Goal: Obtain resource: Download file/media

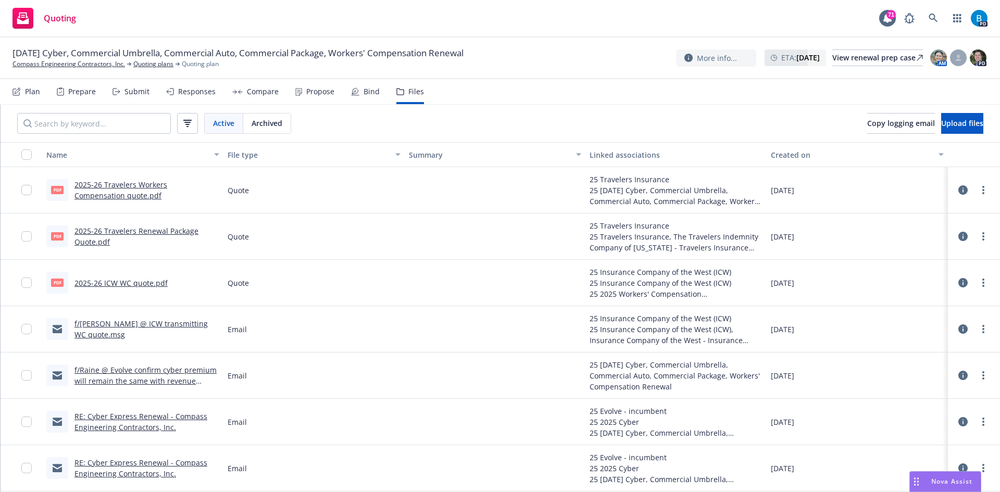
click at [86, 195] on link "2025-26 Travelers Workers Compensation quote.pdf" at bounding box center [120, 190] width 93 height 21
click at [155, 228] on link "2025-26 Travelers Renewal Package Quote.pdf" at bounding box center [136, 236] width 124 height 21
click at [150, 185] on link "2025-26 Travelers Workers Compensation quote.pdf" at bounding box center [120, 190] width 93 height 21
click at [136, 284] on link "2025-26 ICW WC quote.pdf" at bounding box center [120, 283] width 93 height 10
click at [148, 183] on link "2025-26 Travelers Workers Compensation quote.pdf" at bounding box center [120, 190] width 93 height 21
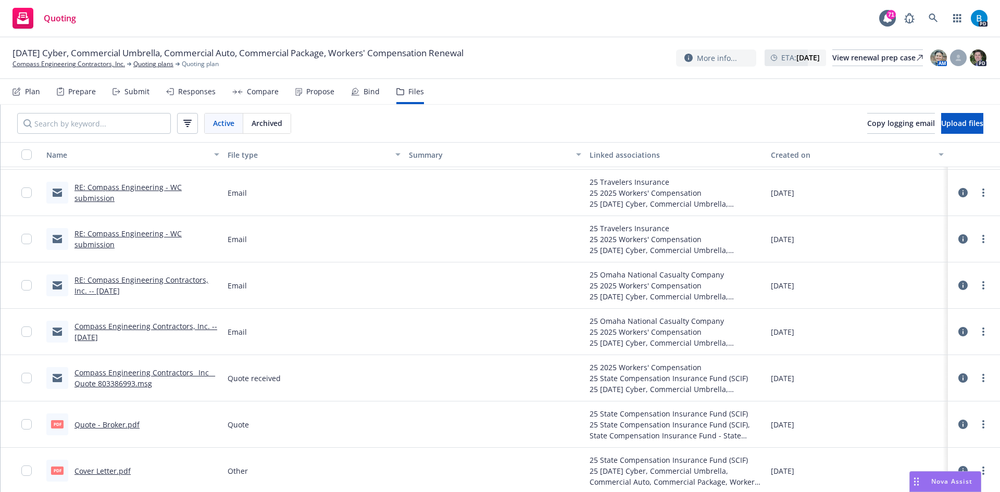
scroll to position [521, 0]
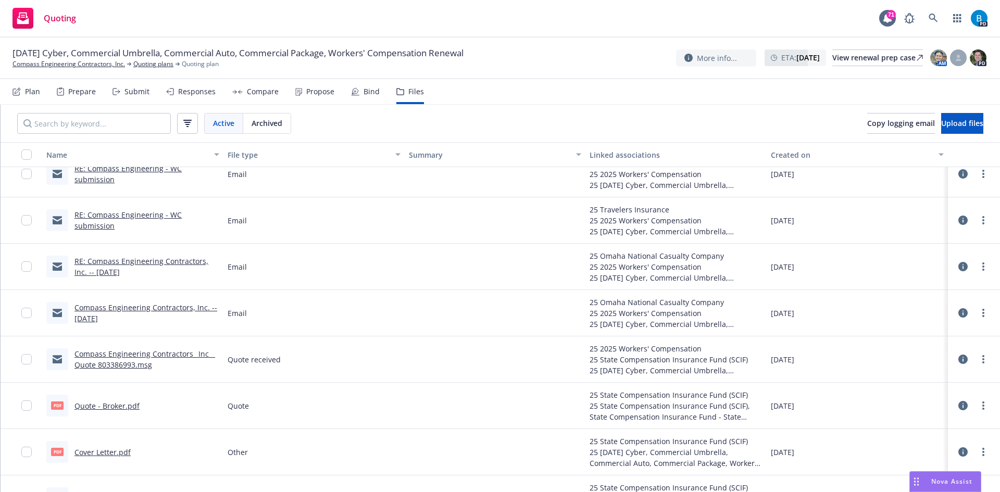
click at [121, 366] on link "Compass Engineering Contractors_ Inc__ Quote 803386993.msg" at bounding box center [144, 359] width 141 height 21
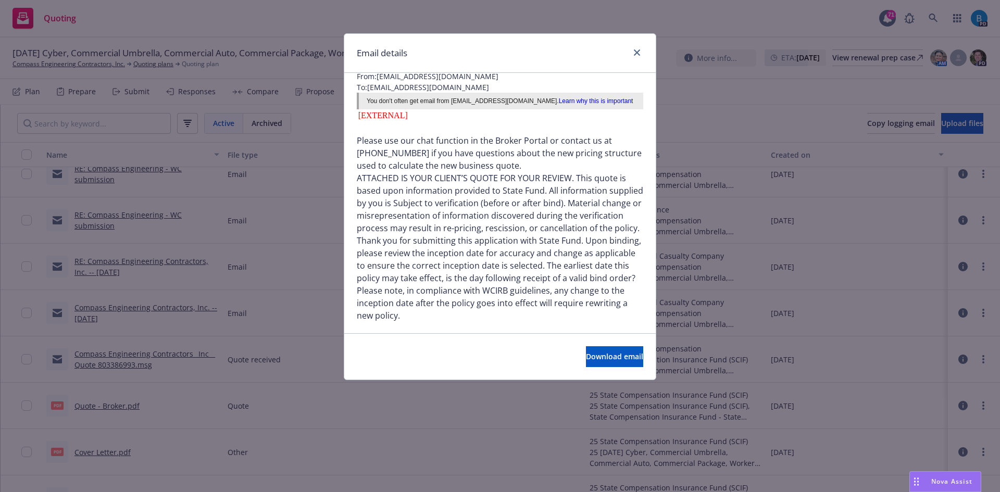
scroll to position [104, 0]
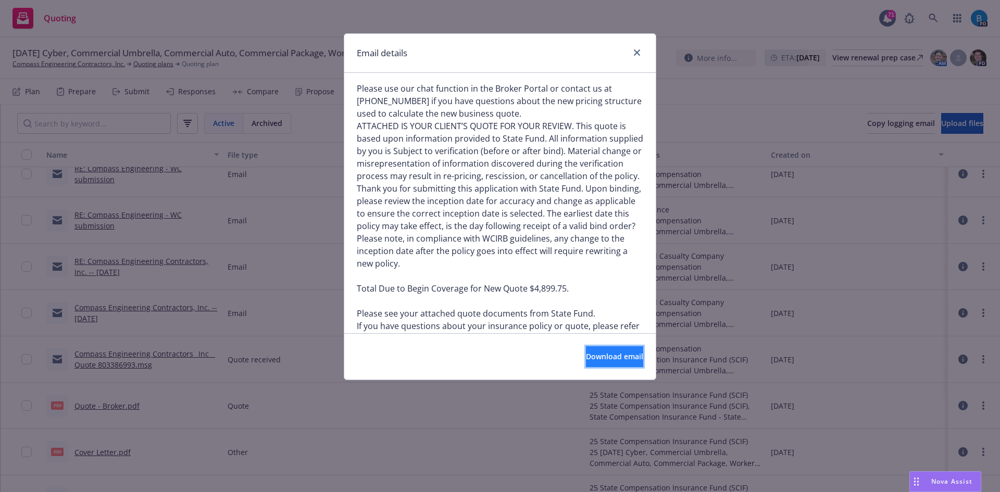
click at [586, 355] on span "Download email" at bounding box center [614, 357] width 57 height 10
click at [635, 51] on icon "close" at bounding box center [637, 52] width 6 height 6
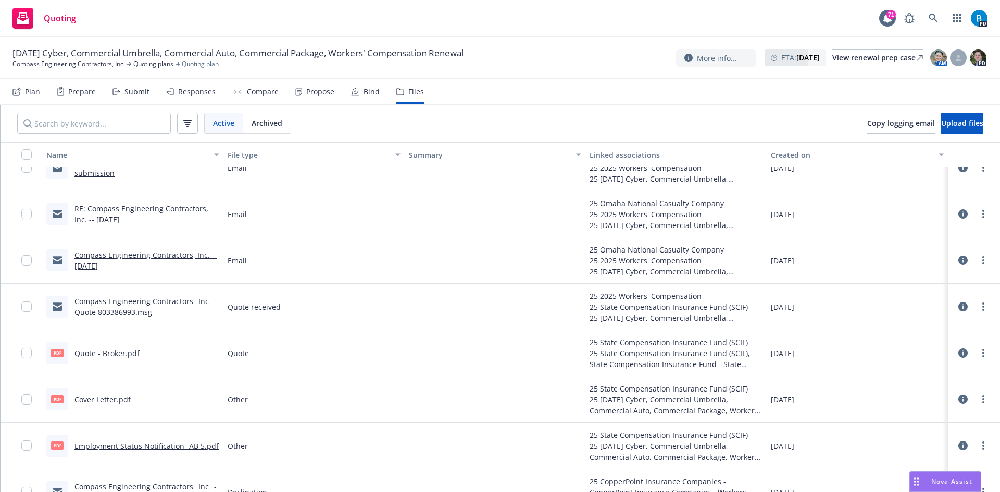
scroll to position [625, 0]
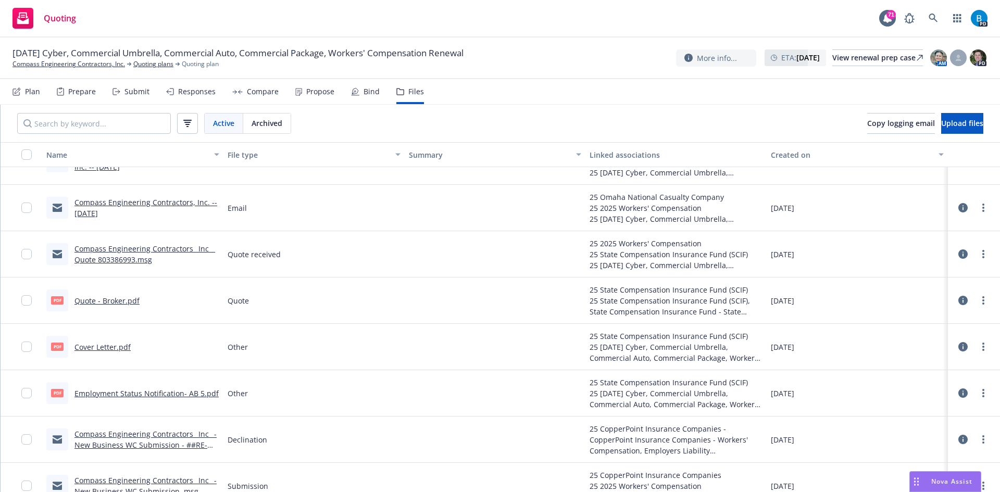
click at [104, 346] on link "Cover Letter.pdf" at bounding box center [102, 347] width 56 height 10
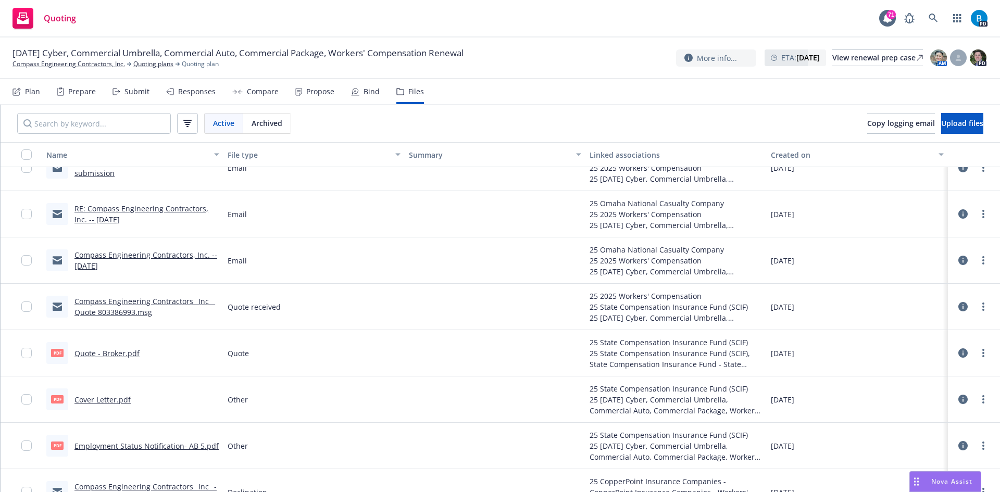
click at [133, 302] on link "Compass Engineering Contractors_ Inc__ Quote 803386993.msg" at bounding box center [144, 306] width 141 height 21
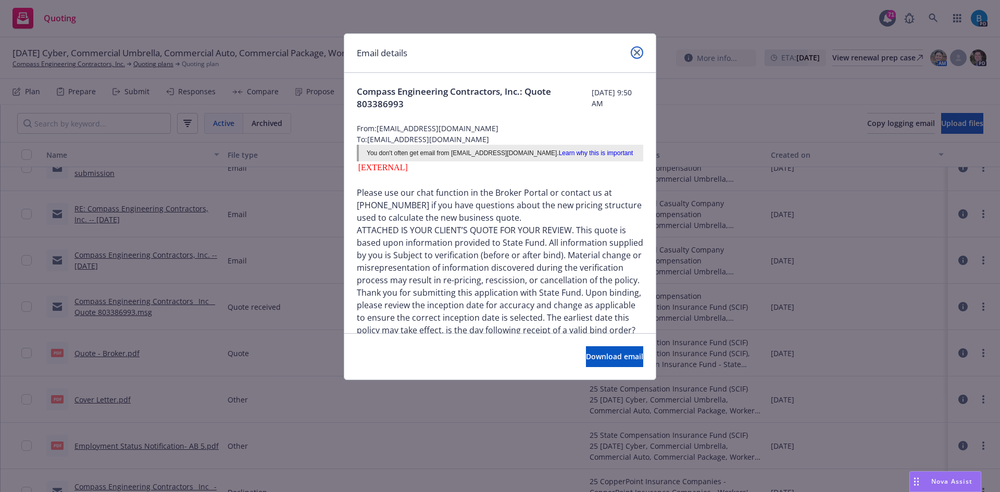
click at [635, 54] on icon "close" at bounding box center [637, 52] width 6 height 6
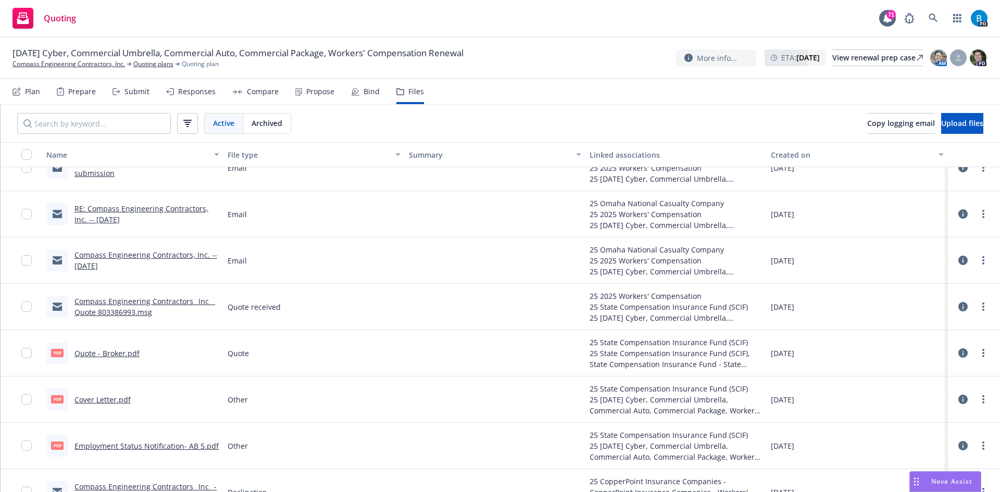
click at [139, 208] on link "RE: Compass Engineering Contractors, Inc. -- [DATE]" at bounding box center [141, 214] width 134 height 21
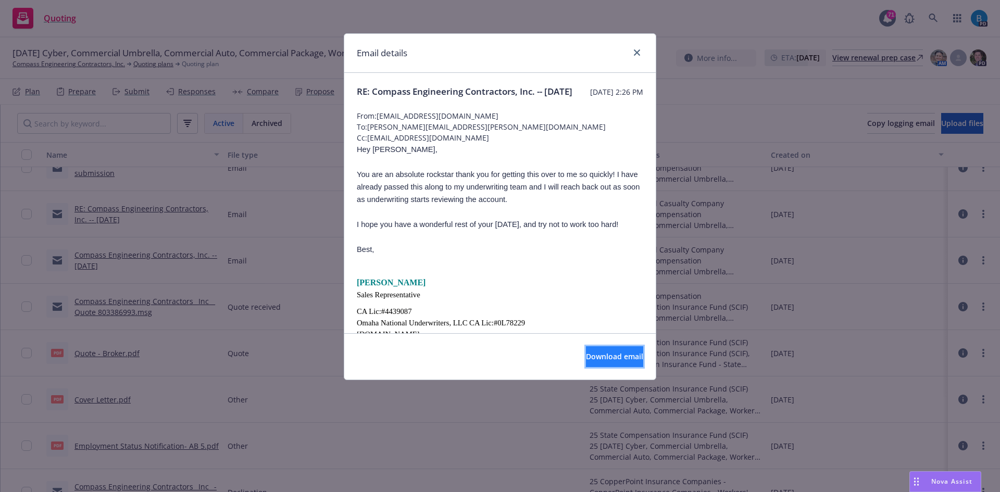
click at [586, 359] on span "Download email" at bounding box center [614, 357] width 57 height 10
click at [637, 51] on icon "close" at bounding box center [637, 52] width 6 height 6
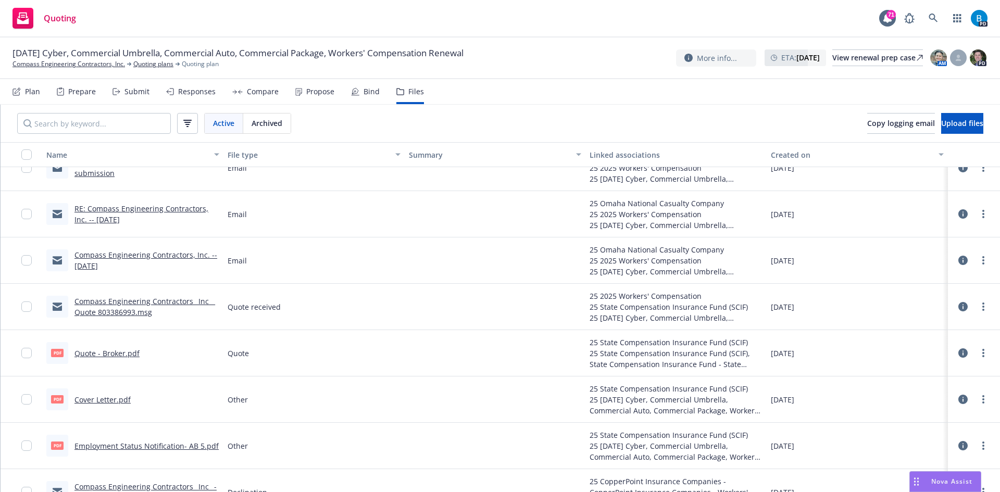
click at [171, 255] on link "Compass Engineering Contractors, Inc. -- [DATE]" at bounding box center [145, 260] width 143 height 21
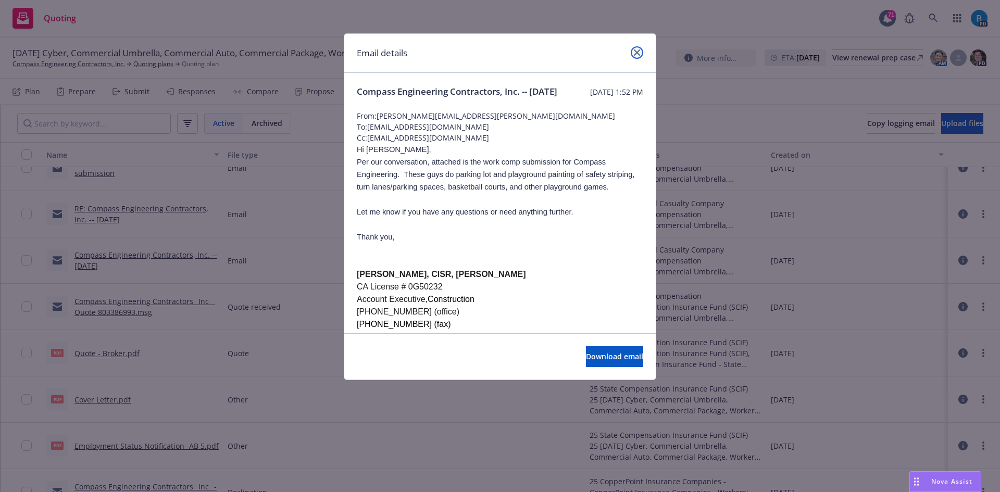
click at [639, 53] on icon "close" at bounding box center [637, 52] width 6 height 6
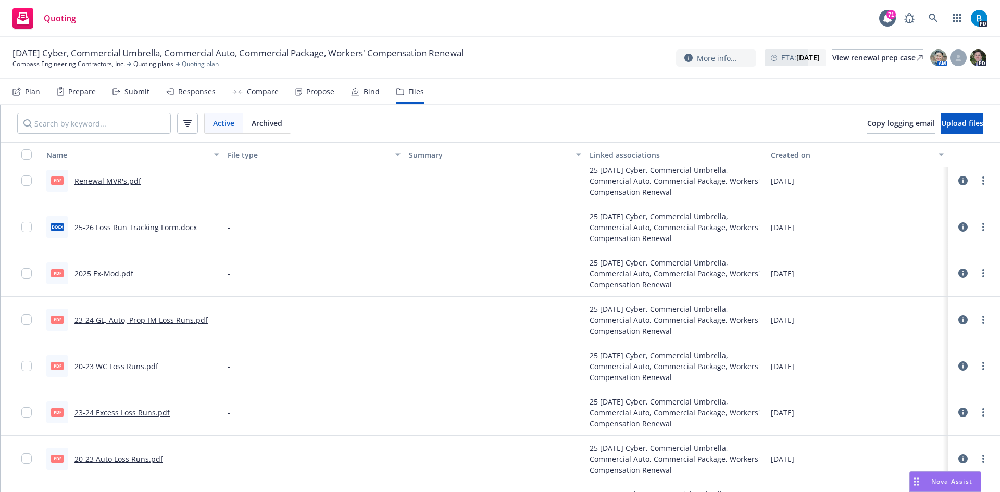
scroll to position [990, 0]
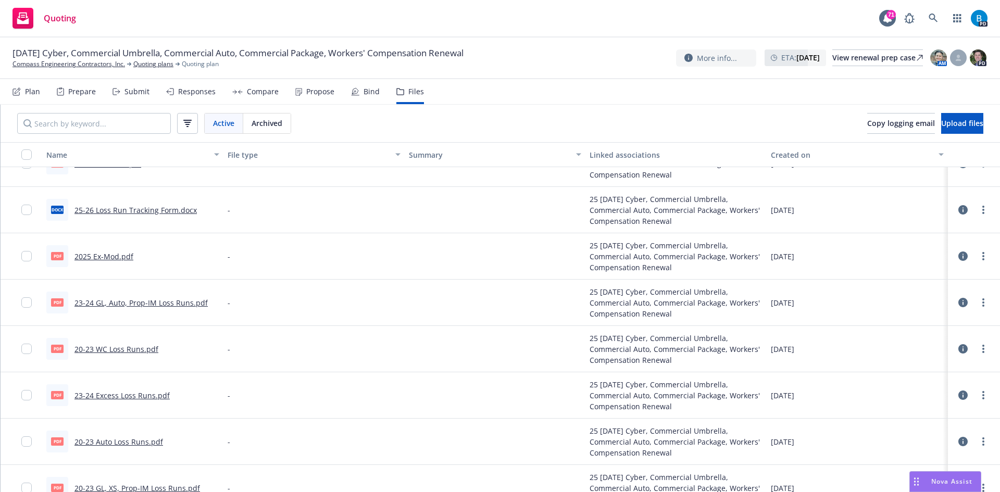
click at [115, 256] on link "2025 Ex-Mod.pdf" at bounding box center [103, 257] width 59 height 10
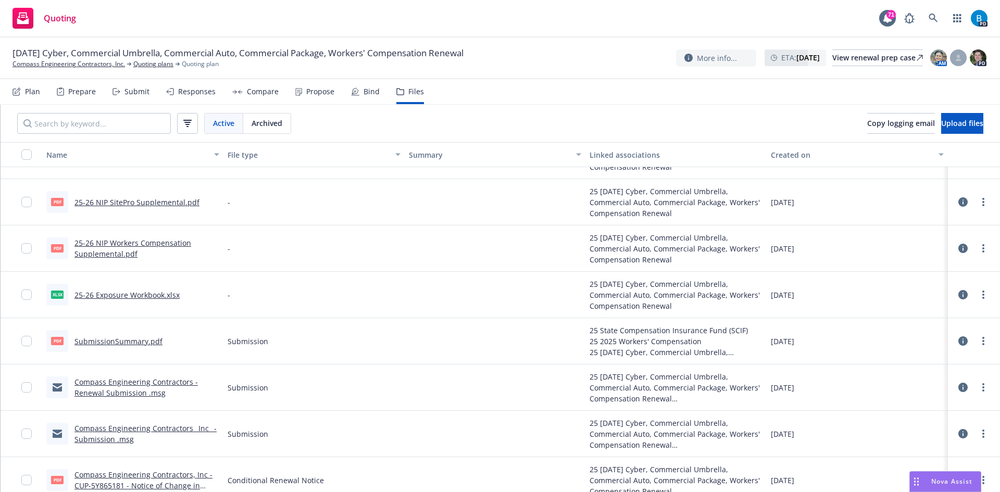
scroll to position [1823, 0]
click at [128, 295] on link "25-26 Exposure Workbook.xlsx" at bounding box center [126, 295] width 105 height 10
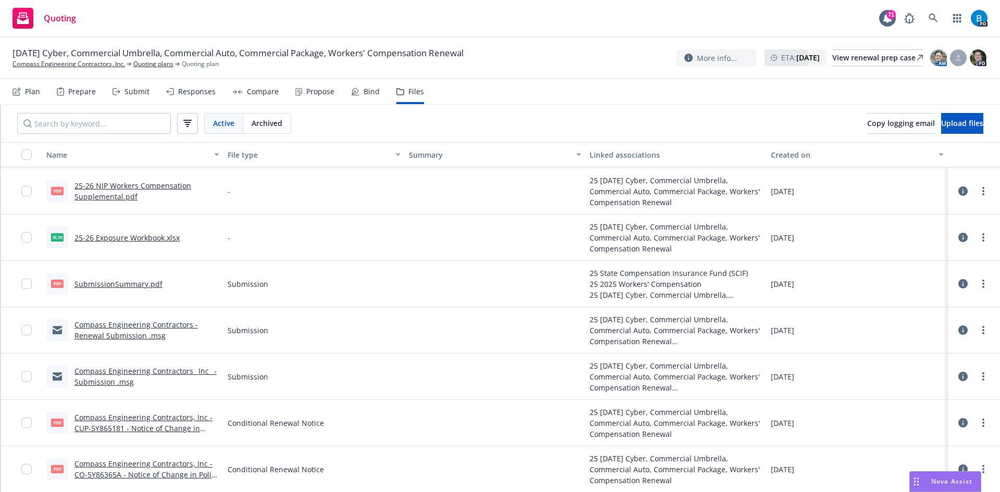
scroll to position [1879, 0]
click at [176, 428] on link "Compass Engineering Contractors, Inc - CUP-5Y865181 - Notice of Change in Polic…" at bounding box center [143, 428] width 138 height 32
click at [177, 474] on link "Compass Engineering Contractors, Inc - CO-5Y86365A - Notice of Change in Policy…" at bounding box center [146, 474] width 144 height 32
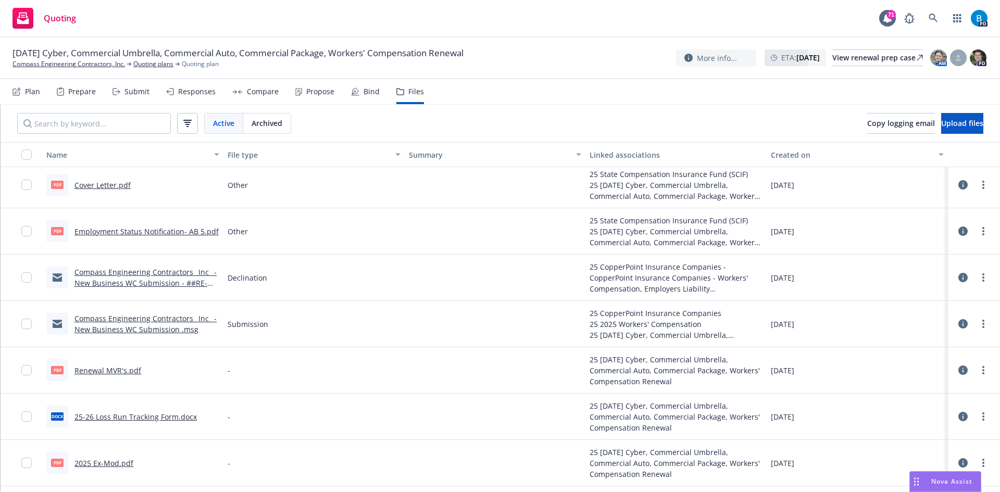
scroll to position [525, 0]
